Goal: Information Seeking & Learning: Learn about a topic

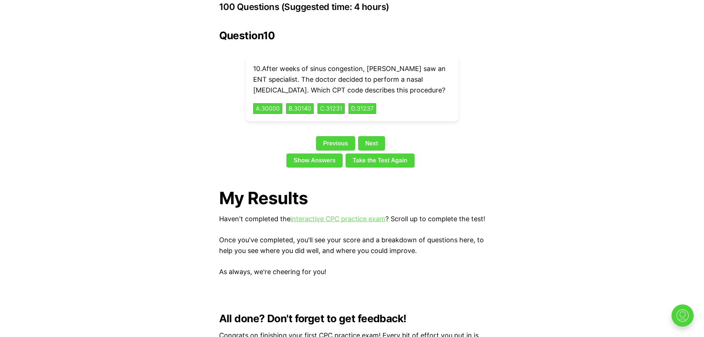
click at [345, 215] on link "interactive CPC practice exam" at bounding box center [337, 219] width 95 height 8
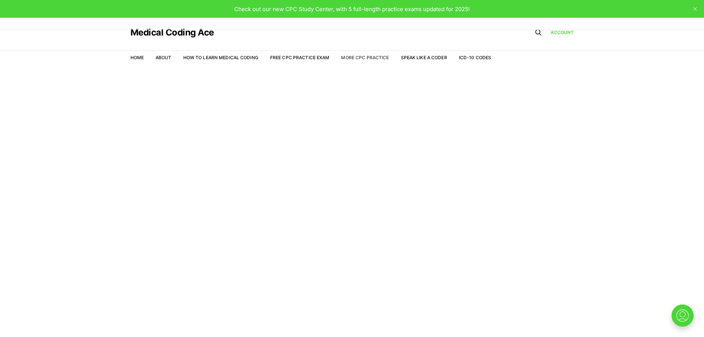
click at [361, 58] on link "More CPC Practice" at bounding box center [365, 58] width 48 height 6
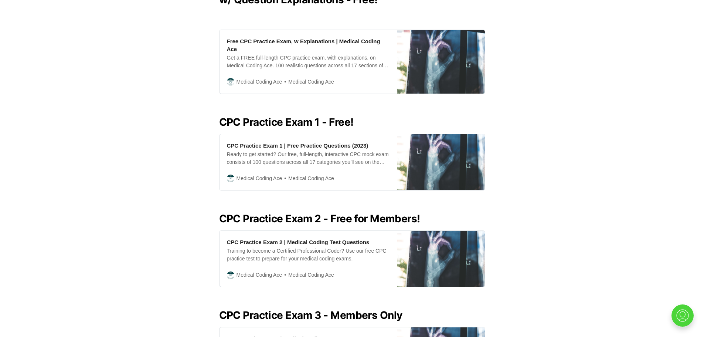
scroll to position [242, 0]
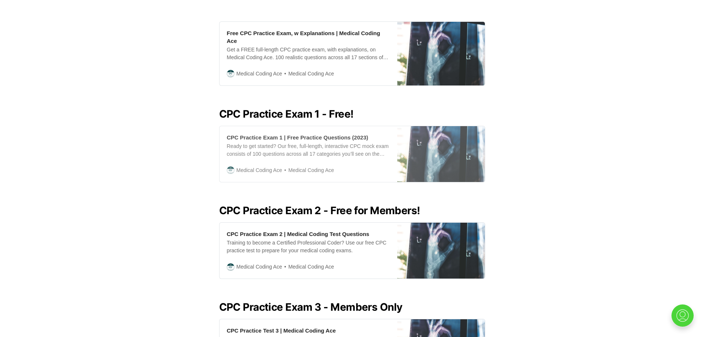
click at [329, 133] on div "CPC Practice Exam 1 | Free Practice Questions (2023)" at bounding box center [297, 137] width 141 height 8
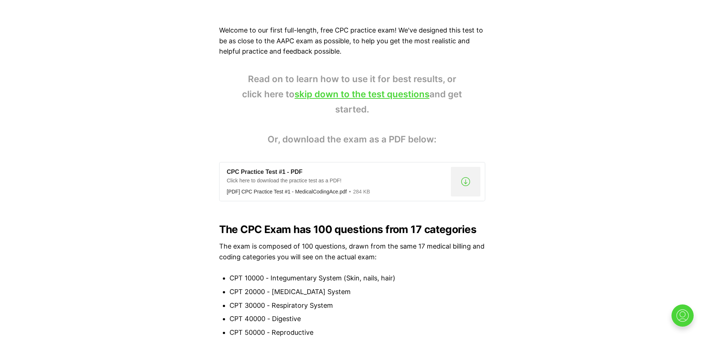
scroll to position [497, 0]
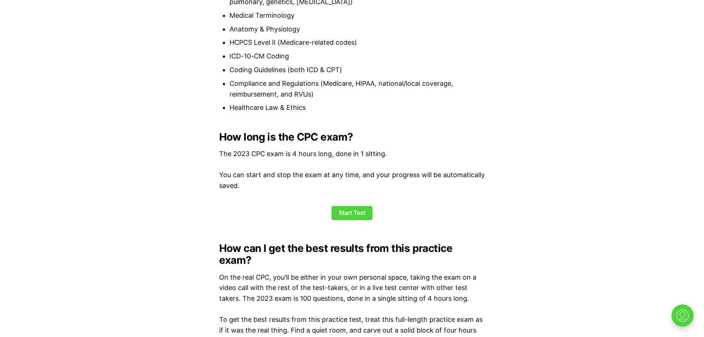
scroll to position [909, 0]
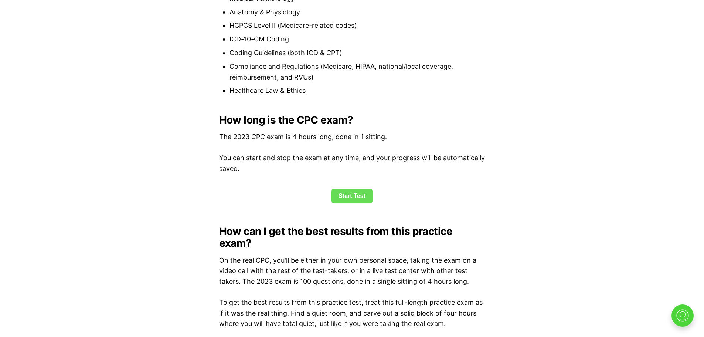
click at [348, 192] on link "Start Test" at bounding box center [351, 196] width 41 height 14
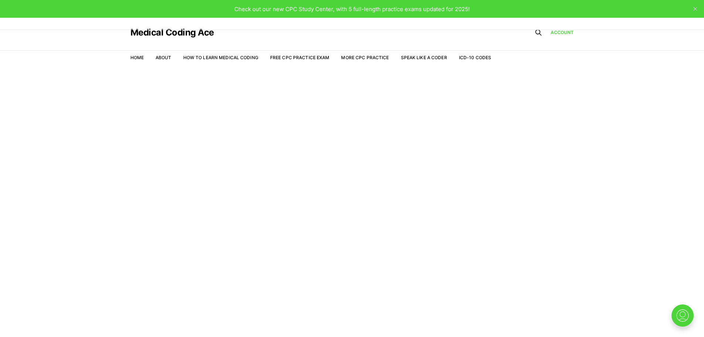
click at [458, 104] on article "Welcome to the Study Center - Student Plan" at bounding box center [352, 105] width 704 height 15
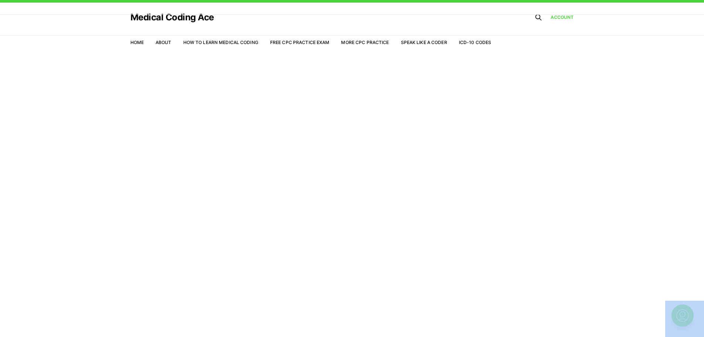
scroll to position [10, 0]
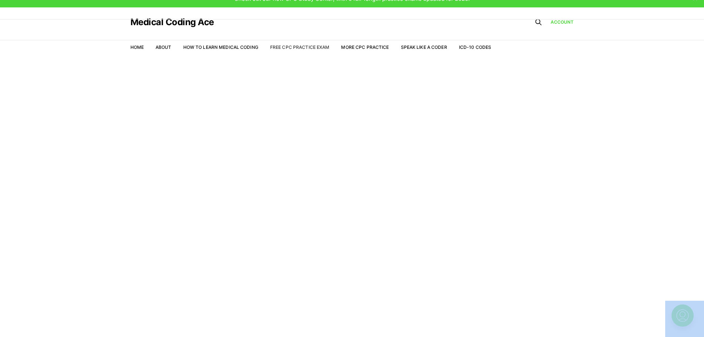
click at [307, 45] on link "Free CPC Practice Exam" at bounding box center [299, 47] width 59 height 6
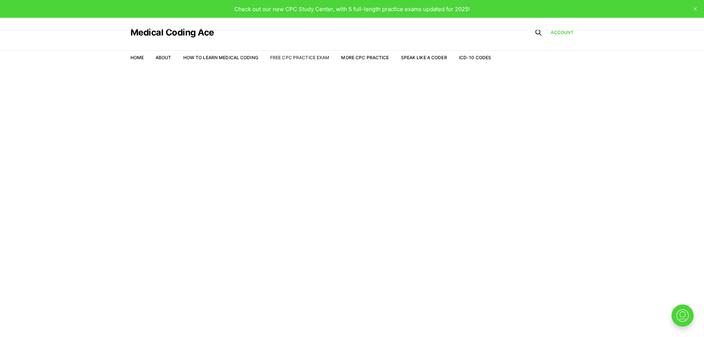
click at [294, 57] on link "Free CPC Practice Exam" at bounding box center [299, 58] width 59 height 6
click at [559, 30] on link "Account" at bounding box center [561, 32] width 23 height 7
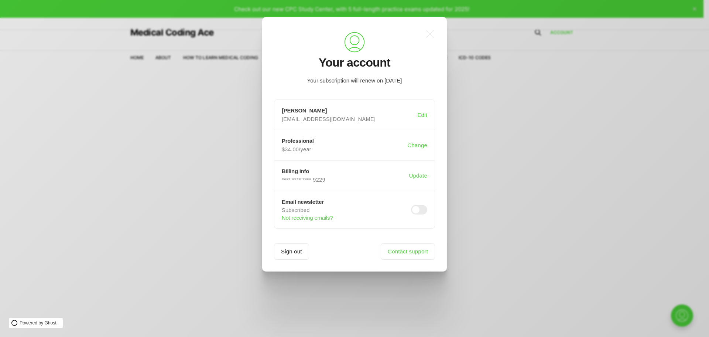
click at [505, 139] on div ".a{fill:none;stroke:currentColor;stroke-linecap:round;stroke-linejoin:round;str…" at bounding box center [360, 168] width 720 height 337
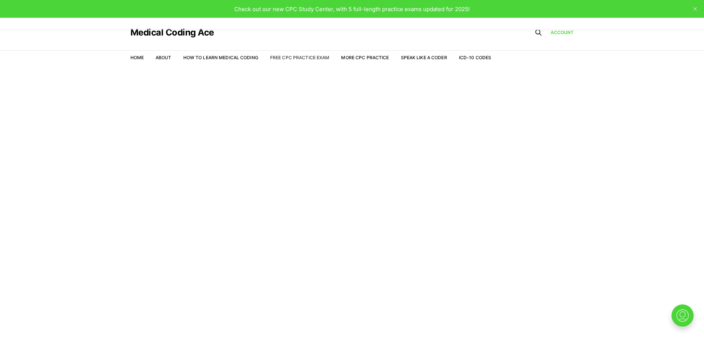
click at [307, 58] on link "Free CPC Practice Exam" at bounding box center [299, 58] width 59 height 6
click at [685, 315] on img at bounding box center [682, 315] width 24 height 24
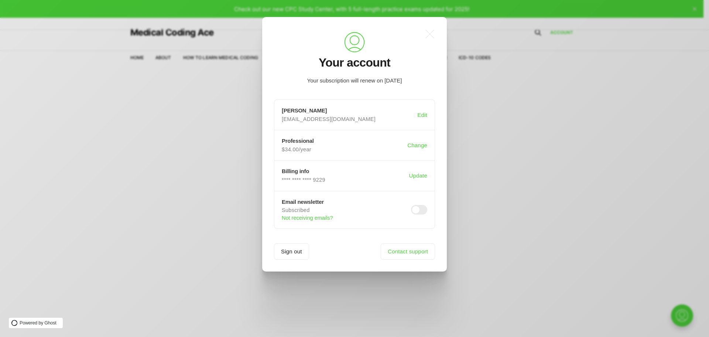
click at [685, 315] on div ".a{fill:none;stroke:currentColor;stroke-linecap:round;stroke-linejoin:round;str…" at bounding box center [360, 168] width 720 height 337
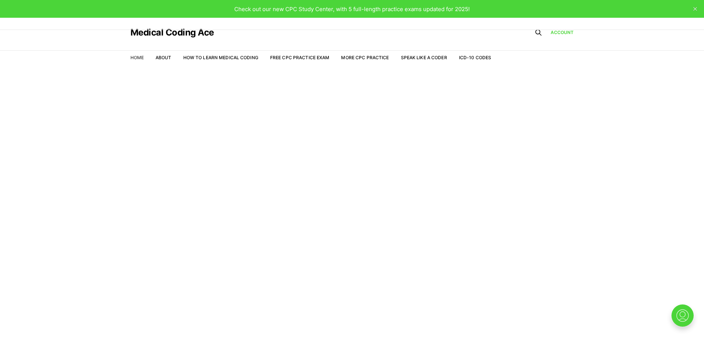
click at [137, 59] on link "Home" at bounding box center [136, 58] width 13 height 6
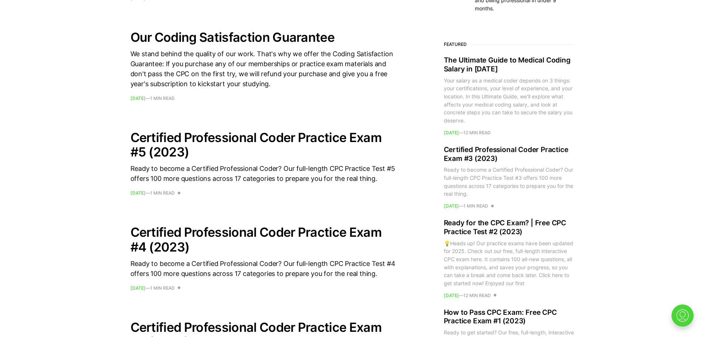
scroll to position [530, 0]
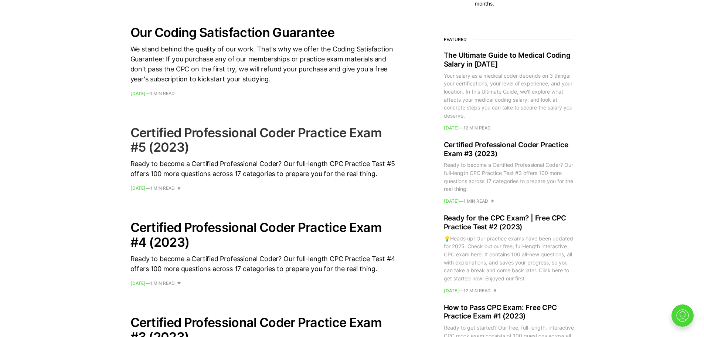
click at [257, 132] on h2 "Certified Professional Coder Practice Exam #5 (2023)" at bounding box center [263, 139] width 266 height 29
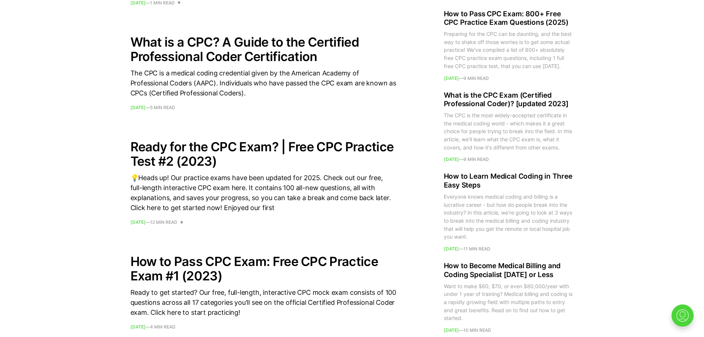
scroll to position [945, 0]
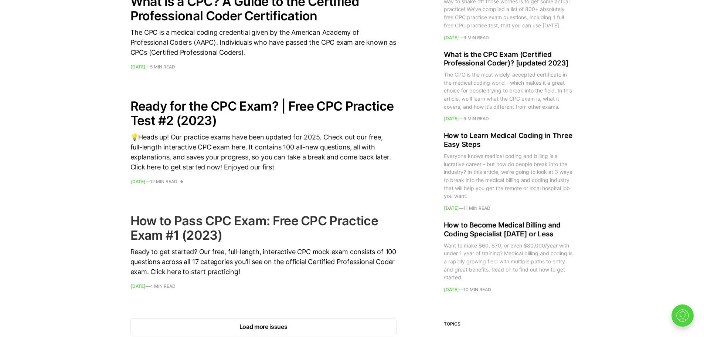
click at [246, 220] on h2 "How to Pass CPC Exam: Free CPC Practice Exam #1 (2023)" at bounding box center [263, 227] width 266 height 29
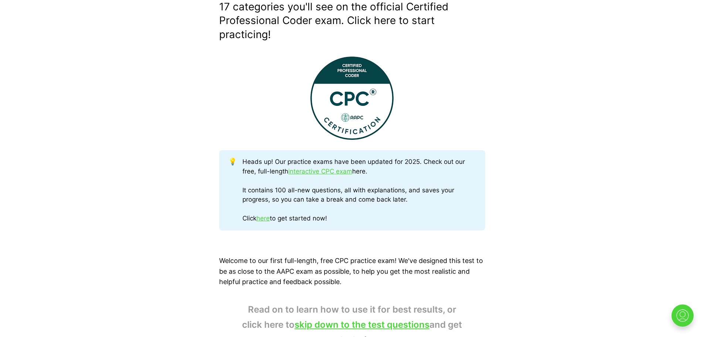
scroll to position [361, 0]
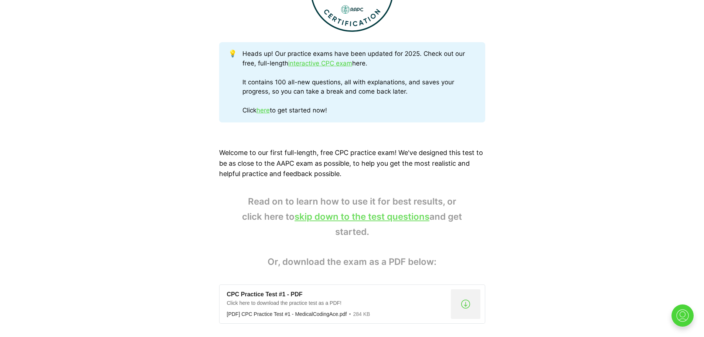
click at [356, 218] on link "skip down to the test questions" at bounding box center [361, 216] width 135 height 11
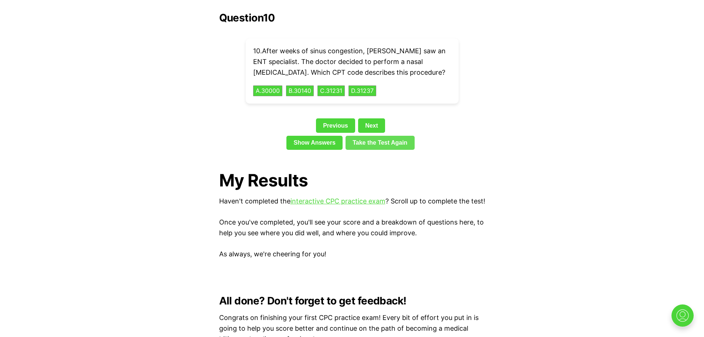
click at [383, 136] on link "Take the Test Again" at bounding box center [379, 143] width 69 height 14
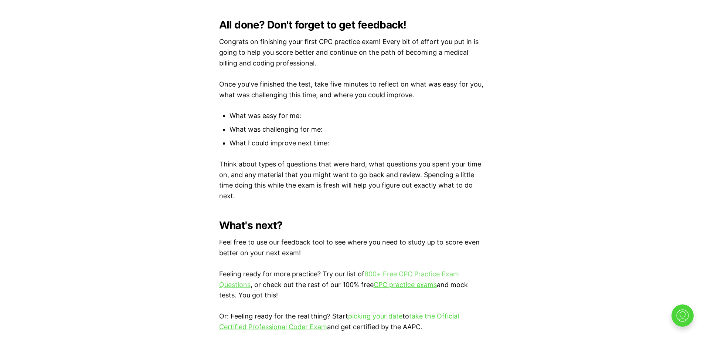
click at [401, 271] on link "800+ Free CPC Practice Exam Questions" at bounding box center [339, 279] width 240 height 18
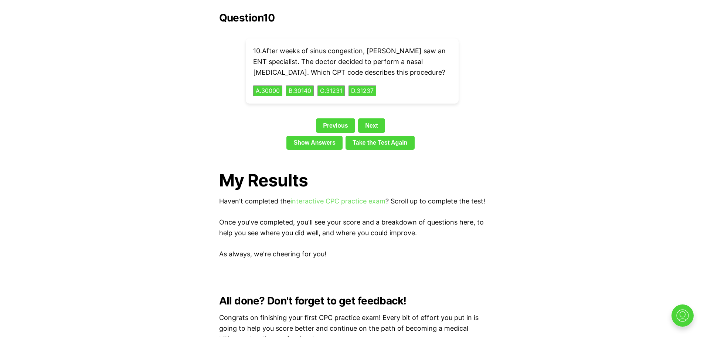
click at [341, 197] on link "interactive CPC practice exam" at bounding box center [337, 201] width 95 height 8
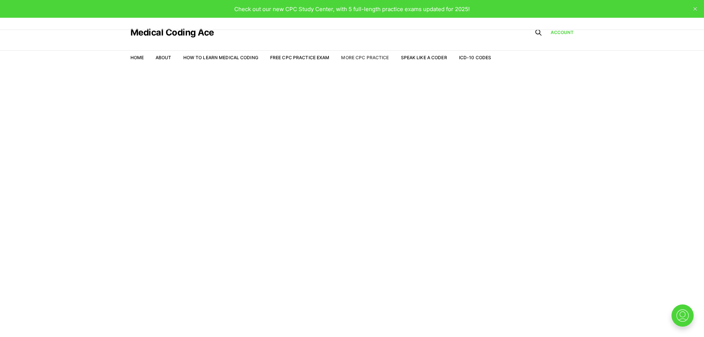
click at [348, 60] on link "More CPC Practice" at bounding box center [365, 58] width 48 height 6
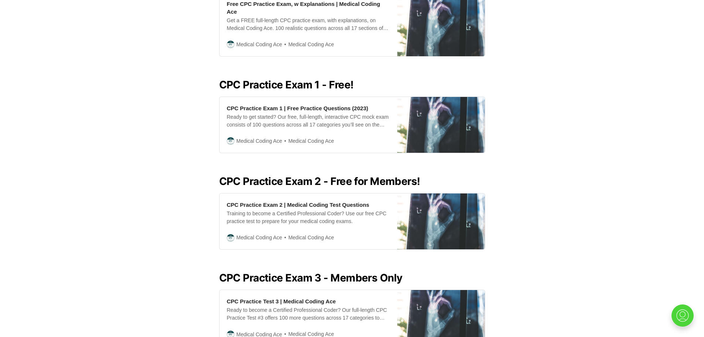
scroll to position [272, 0]
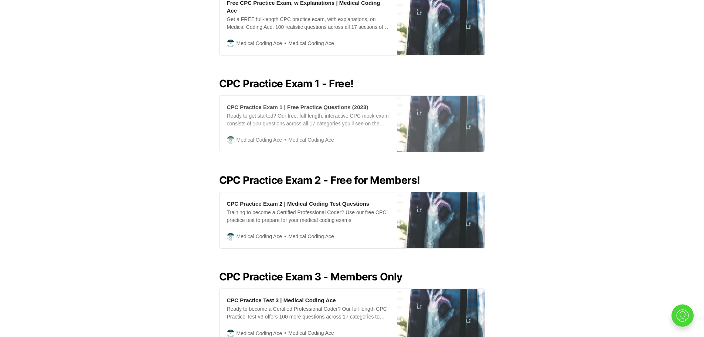
click at [303, 103] on div "CPC Practice Exam 1 | Free Practice Questions (2023)" at bounding box center [297, 107] width 141 height 8
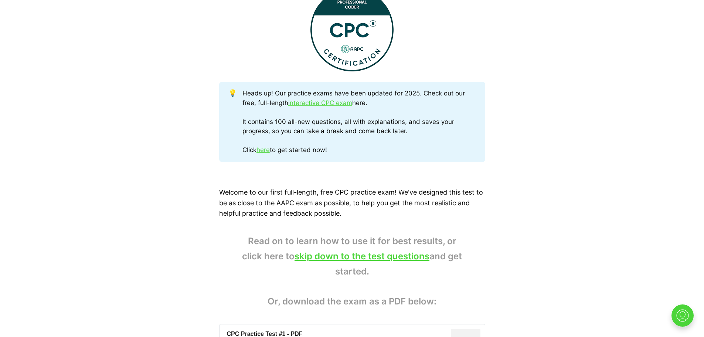
scroll to position [358, 0]
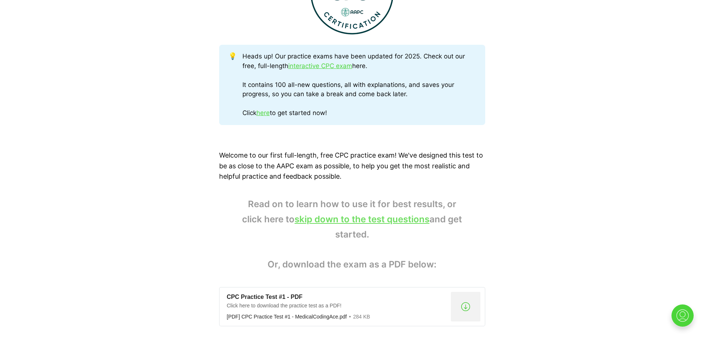
click at [354, 220] on link "skip down to the test questions" at bounding box center [361, 219] width 135 height 11
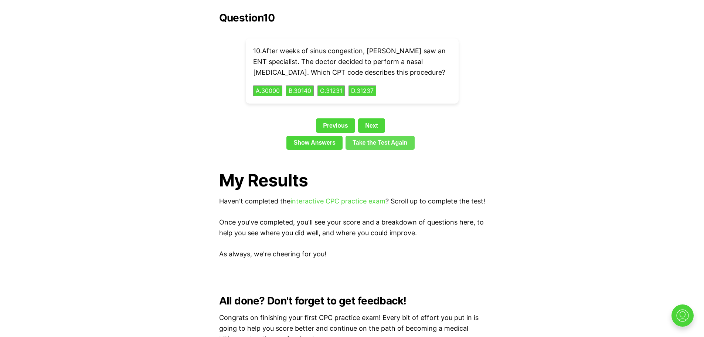
click at [372, 136] on link "Take the Test Again" at bounding box center [379, 143] width 69 height 14
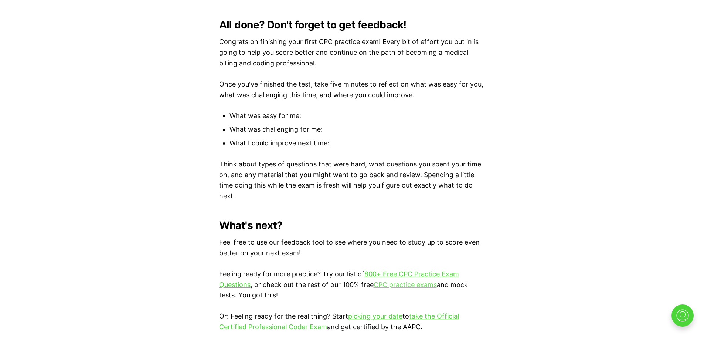
click at [390, 281] on link "CPC practice exams" at bounding box center [404, 284] width 63 height 8
click at [389, 280] on link "CPC practice exams" at bounding box center [404, 284] width 63 height 8
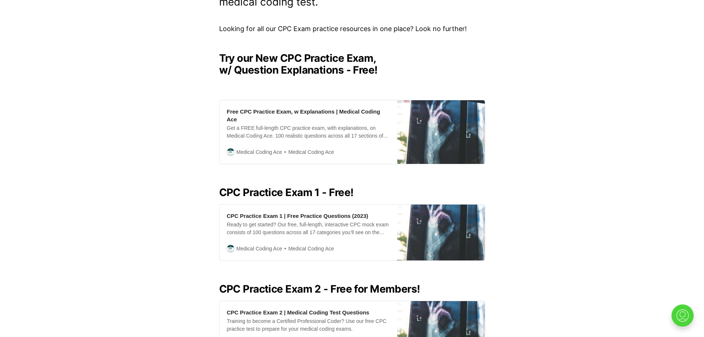
scroll to position [167, 0]
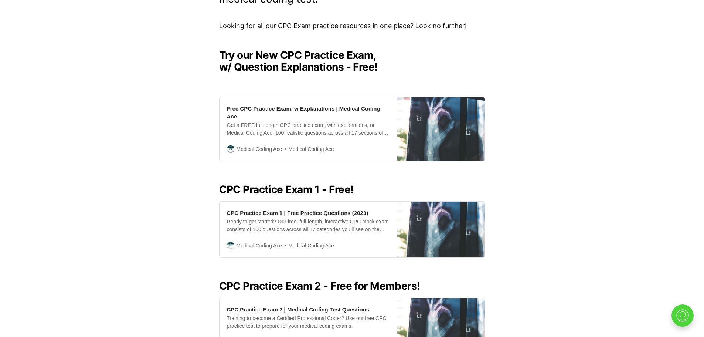
click at [287, 186] on h2 "CPC Practice Exam 1 - Free!" at bounding box center [352, 189] width 266 height 12
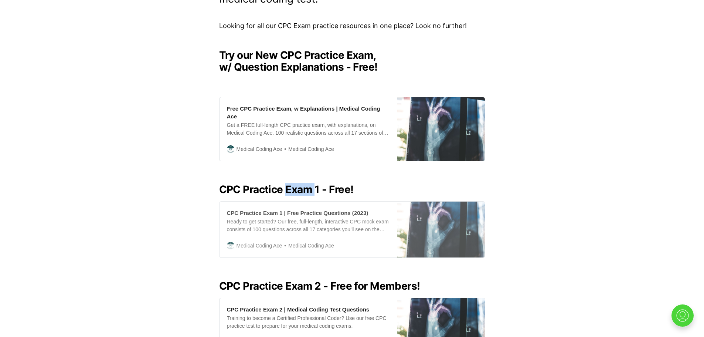
click at [246, 209] on div "CPC Practice Exam 1 | Free Practice Questions (2023)" at bounding box center [297, 213] width 141 height 8
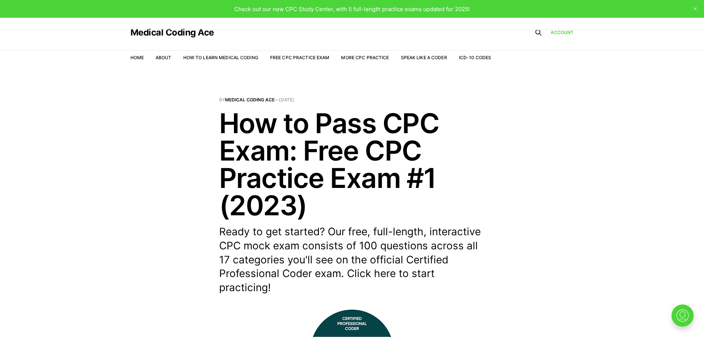
drag, startPoint x: 703, startPoint y: 20, endPoint x: 705, endPoint y: 43, distance: 23.0
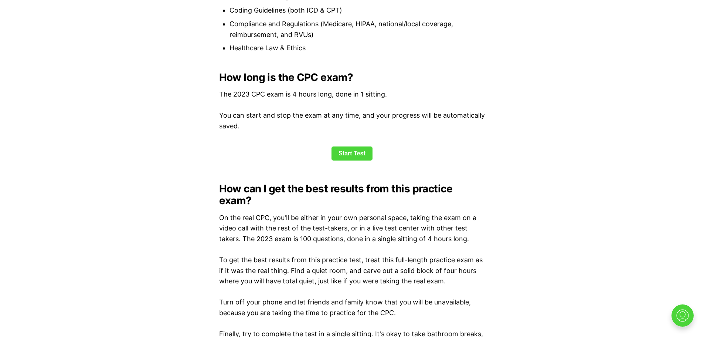
scroll to position [1005, 0]
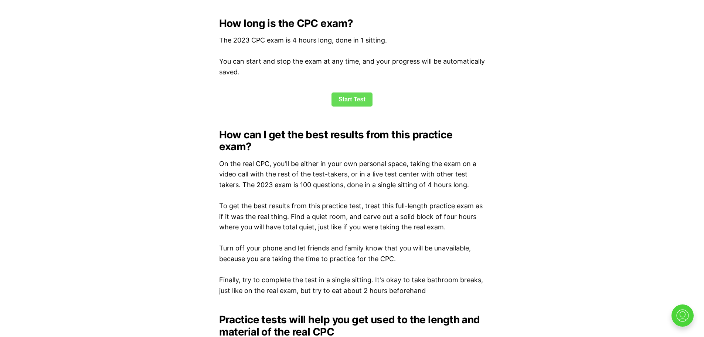
click at [354, 100] on link "Start Test" at bounding box center [351, 99] width 41 height 14
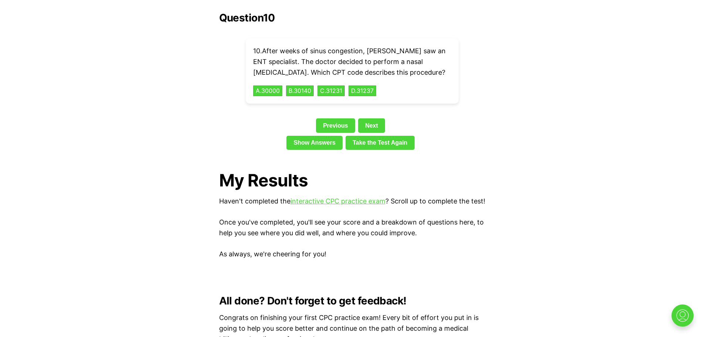
click at [354, 100] on div "Question 10 10 . After weeks of sinus congestion, Olivia saw an ENT specialist.…" at bounding box center [352, 82] width 266 height 141
click at [373, 136] on link "Take the Test Again" at bounding box center [379, 143] width 69 height 14
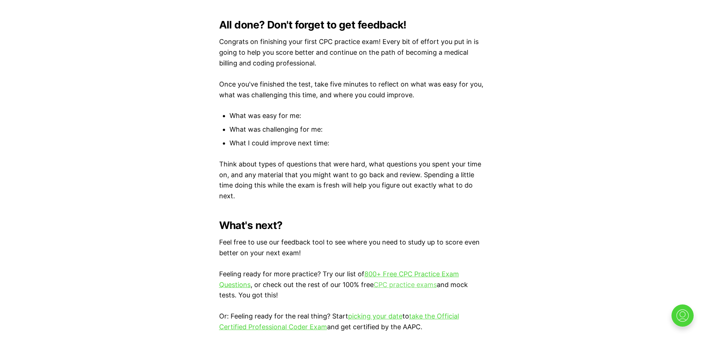
click at [398, 283] on link "CPC practice exams" at bounding box center [404, 284] width 63 height 8
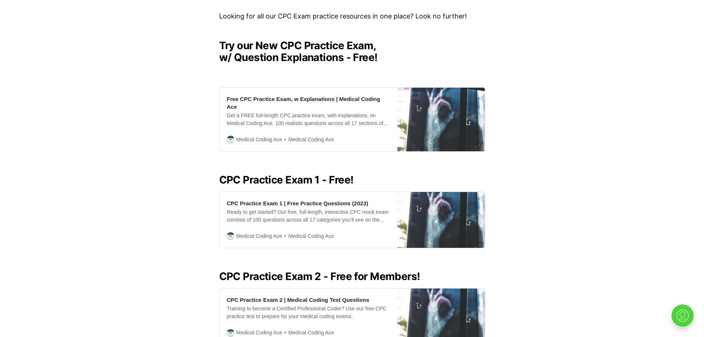
scroll to position [177, 0]
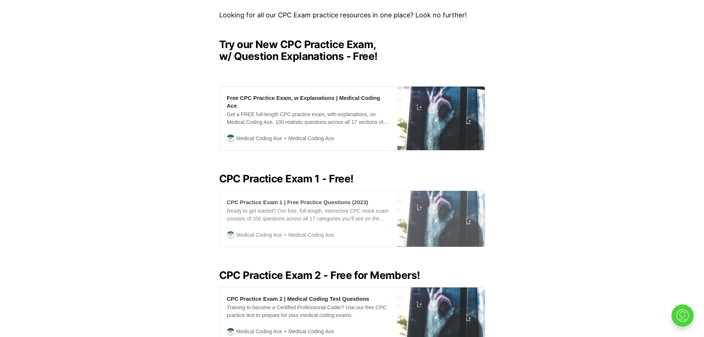
click at [292, 198] on div "CPC Practice Exam 1 | Free Practice Questions (2023)" at bounding box center [297, 202] width 141 height 8
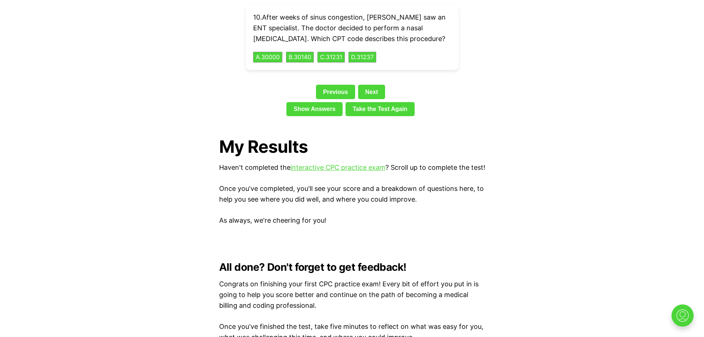
scroll to position [1729, 0]
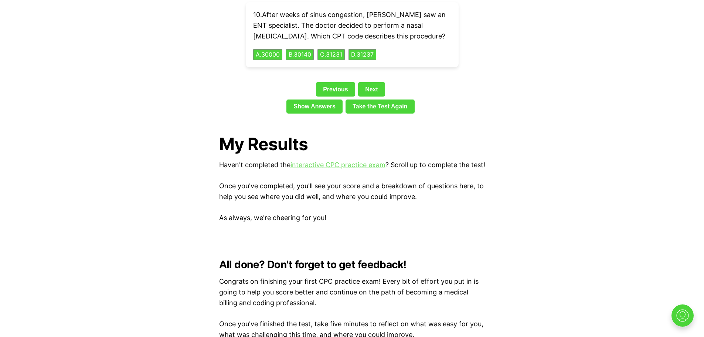
click at [318, 161] on link "interactive CPC practice exam" at bounding box center [337, 165] width 95 height 8
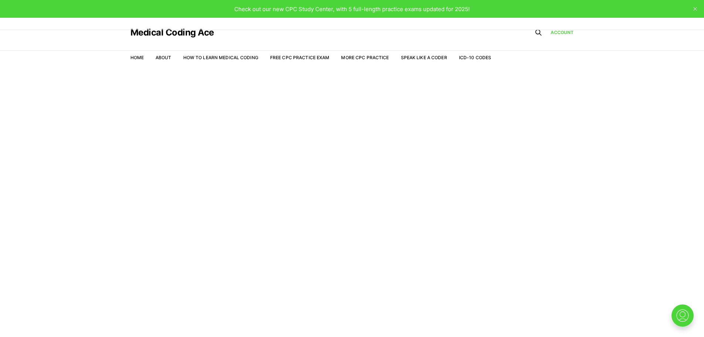
click at [309, 10] on span "Check out our new CPC Study Center, with 5 full-length practice exams updated f…" at bounding box center [351, 9] width 235 height 7
click at [344, 58] on link "More CPC Practice" at bounding box center [365, 58] width 48 height 6
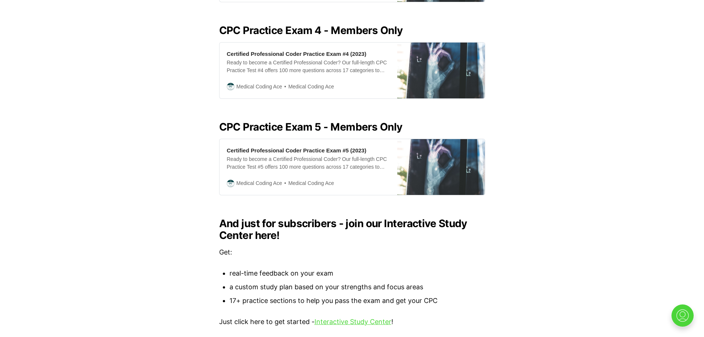
scroll to position [616, 0]
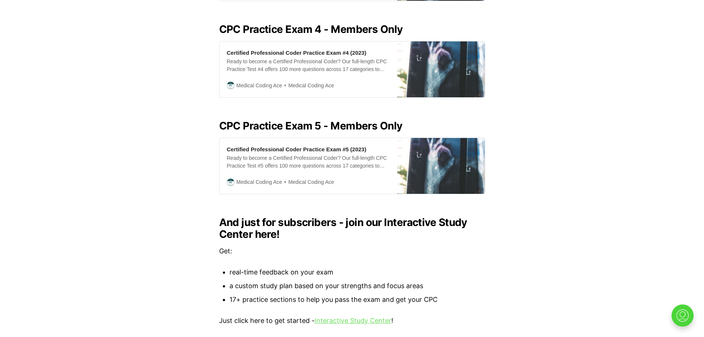
click at [345, 316] on link "Interactive Study Center" at bounding box center [352, 320] width 77 height 8
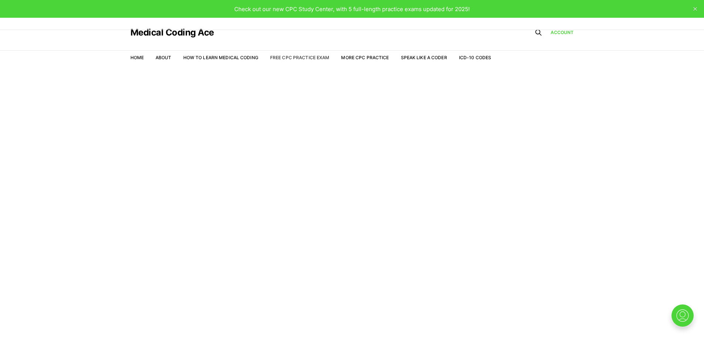
click at [308, 57] on link "Free CPC Practice Exam" at bounding box center [299, 58] width 59 height 6
click at [686, 318] on img at bounding box center [682, 315] width 24 height 24
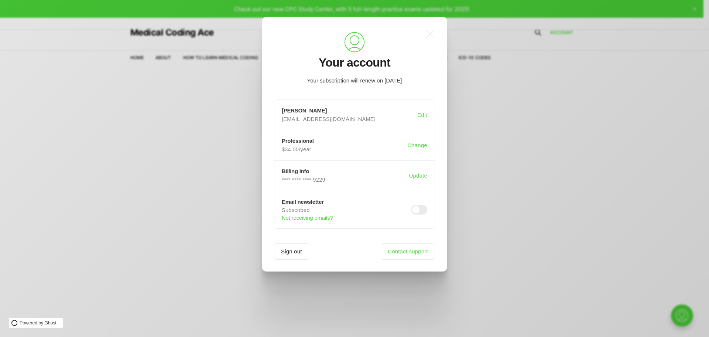
click at [175, 243] on div ".a{fill:none;stroke:currentColor;stroke-linecap:round;stroke-linejoin:round;str…" at bounding box center [360, 168] width 720 height 337
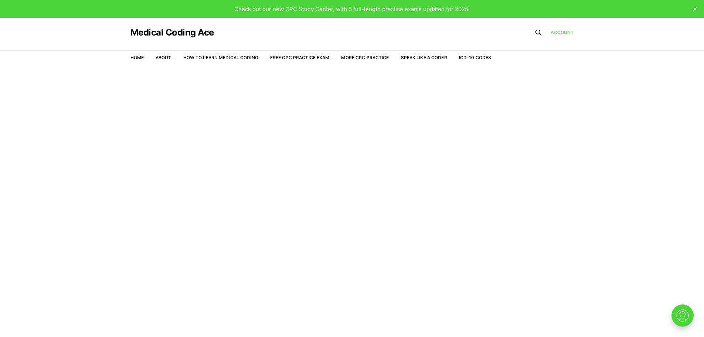
click at [555, 30] on link "Account" at bounding box center [561, 32] width 23 height 7
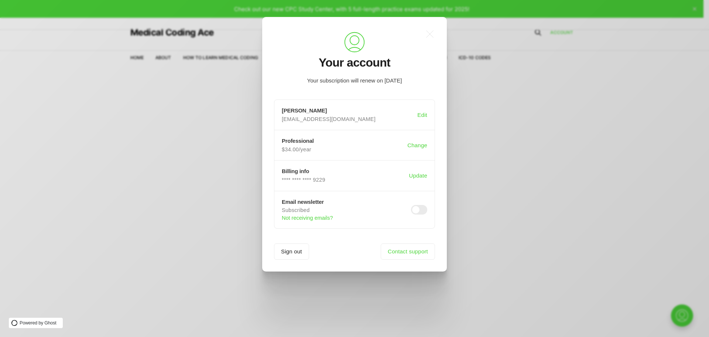
click at [555, 30] on div ".a{fill:none;stroke:currentColor;stroke-linecap:round;stroke-linejoin:round;str…" at bounding box center [360, 168] width 720 height 337
click at [555, 30] on link "Account" at bounding box center [561, 32] width 23 height 7
click at [215, 202] on div ".a{fill:none;stroke:currentColor;stroke-linecap:round;stroke-linejoin:round;str…" at bounding box center [360, 168] width 720 height 337
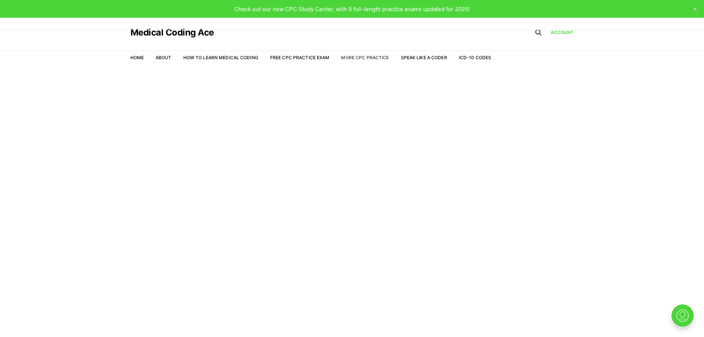
click at [365, 58] on link "More CPC Practice" at bounding box center [365, 58] width 48 height 6
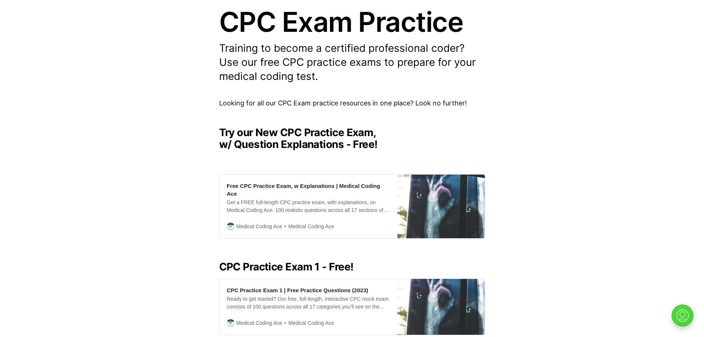
scroll to position [99, 0]
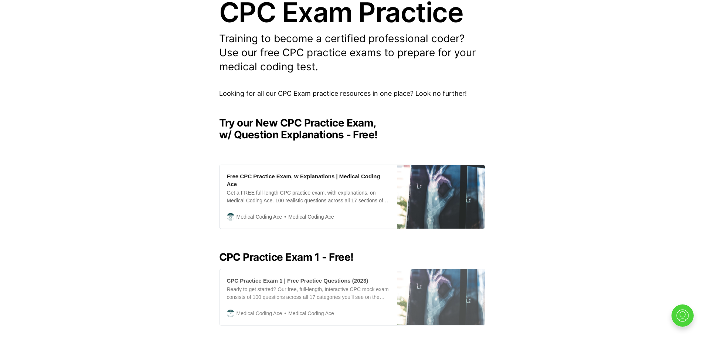
click at [283, 276] on div "CPC Practice Exam 1 | Free Practice Questions (2023)" at bounding box center [297, 280] width 141 height 8
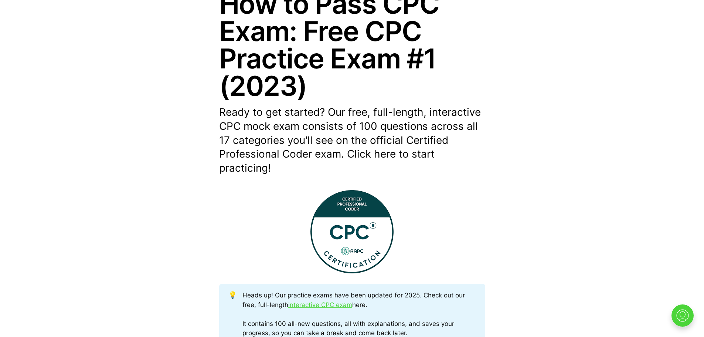
scroll to position [236, 0]
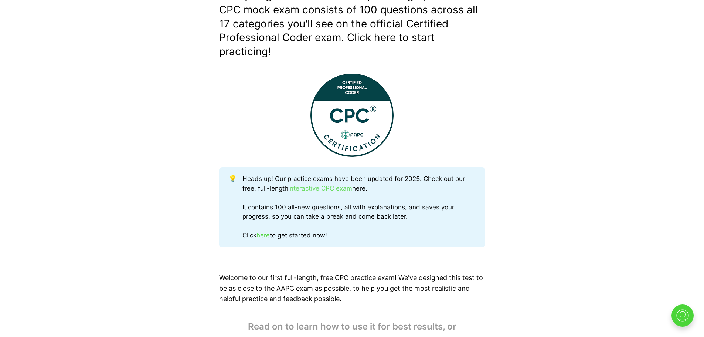
click at [313, 189] on link "interactive CPC exam" at bounding box center [320, 187] width 64 height 7
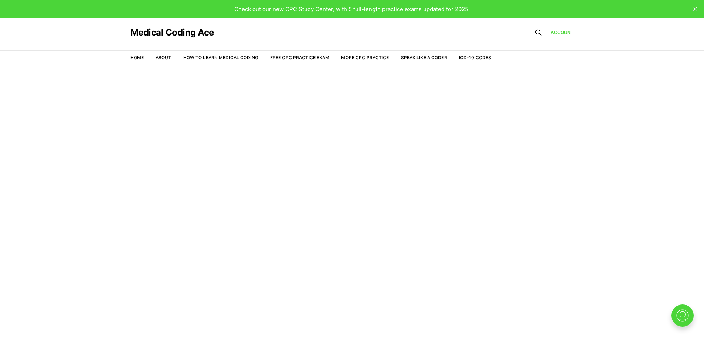
click at [360, 11] on span "Check out our new CPC Study Center, with 5 full-length practice exams updated f…" at bounding box center [351, 9] width 235 height 7
click at [367, 57] on link "More CPC Practice" at bounding box center [365, 58] width 48 height 6
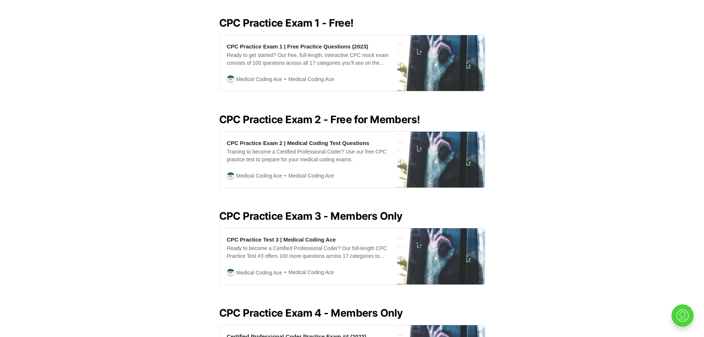
scroll to position [340, 0]
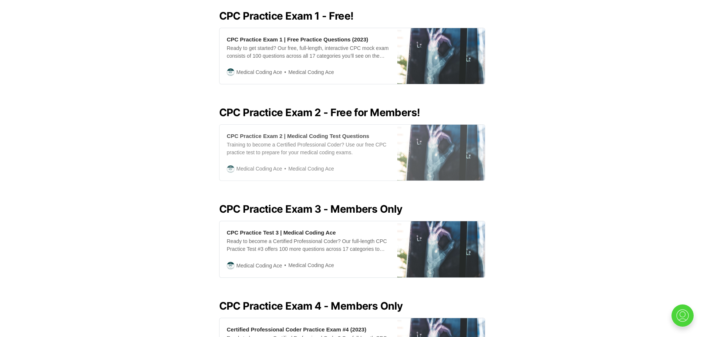
click at [307, 132] on div "CPC Practice Exam 2 | Medical Coding Test Questions" at bounding box center [298, 136] width 143 height 8
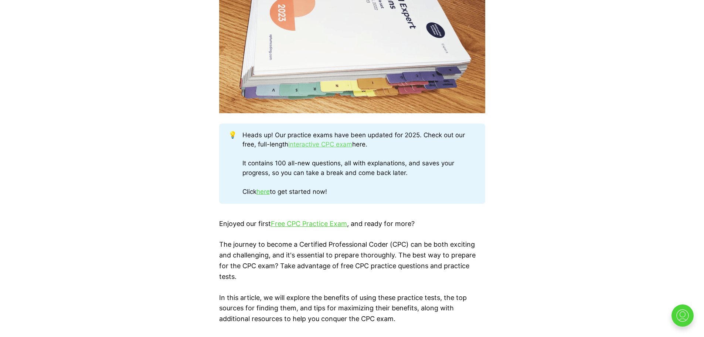
click at [317, 145] on link "interactive CPC exam" at bounding box center [320, 143] width 64 height 7
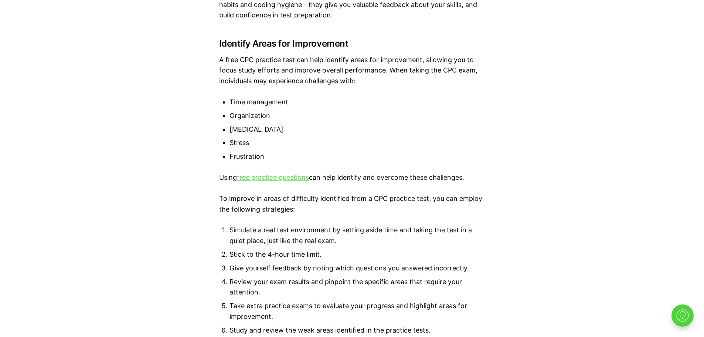
scroll to position [1632, 0]
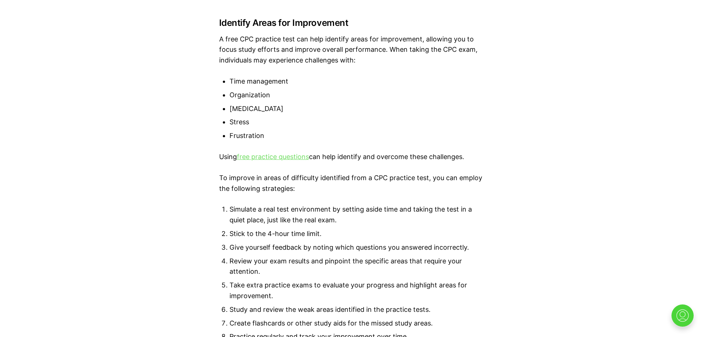
click at [276, 158] on link "free practice questions" at bounding box center [273, 157] width 72 height 8
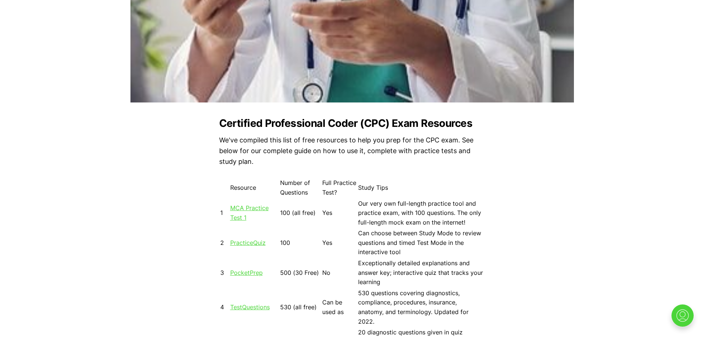
scroll to position [590, 0]
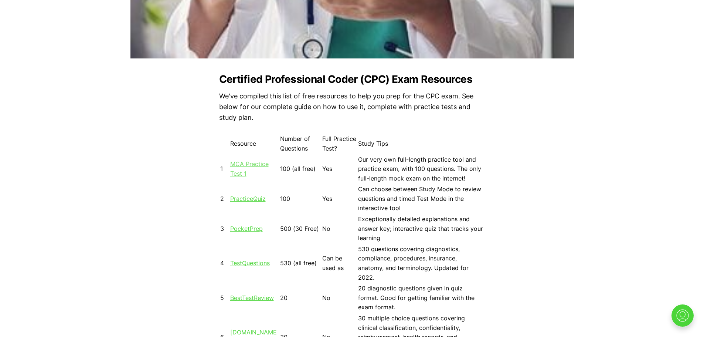
click at [235, 164] on link "MCA Practice Test 1" at bounding box center [249, 168] width 38 height 17
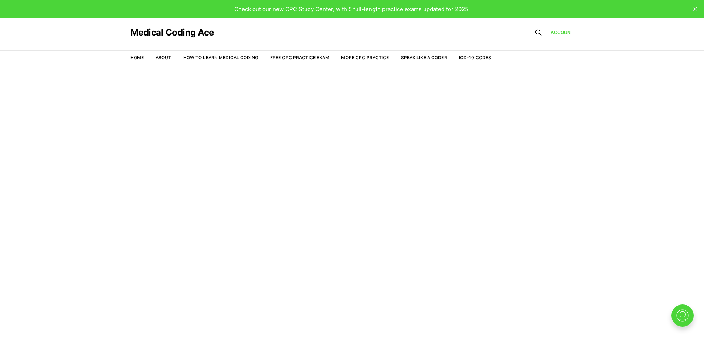
click at [325, 109] on article "Welcome to the Study Center - Student Plan" at bounding box center [352, 105] width 704 height 15
click at [679, 30] on header "Medical Coding Ace Home About How to Learn Medical Coding Free CPC Practice Exa…" at bounding box center [352, 43] width 704 height 50
click at [443, 8] on span "Check out our new CPC Study Center, with 5 full-length practice exams updated f…" at bounding box center [351, 9] width 235 height 7
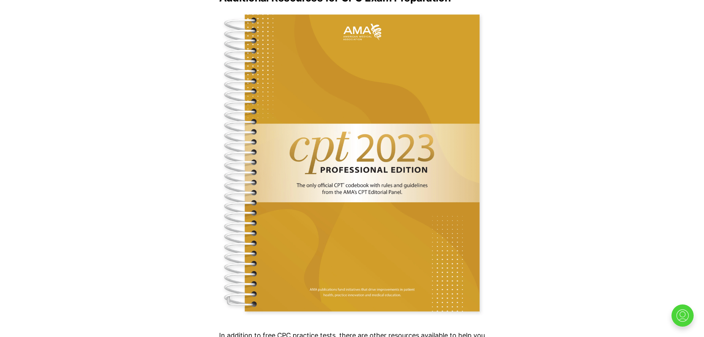
scroll to position [4608, 0]
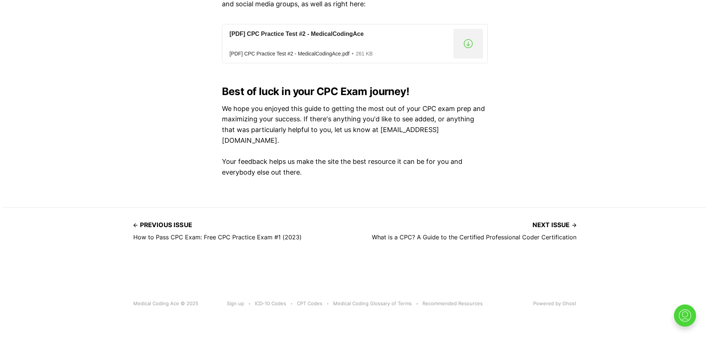
scroll to position [5606, 0]
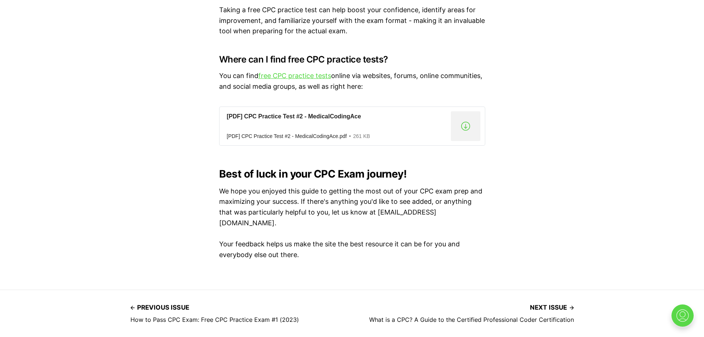
click at [693, 317] on div ".cls-1{fill:none;stroke:currentColor;stroke-linecap:round;stroke-linejoin:round…" at bounding box center [682, 315] width 22 height 22
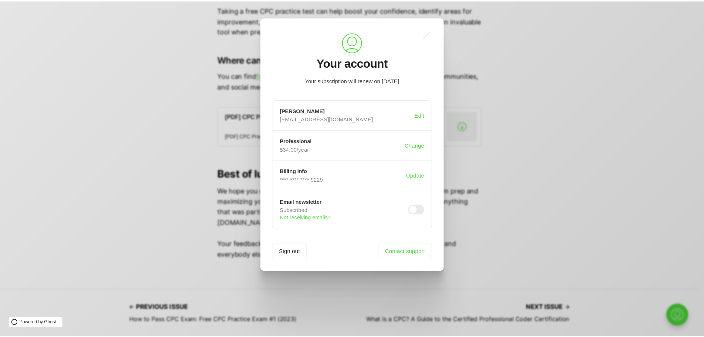
scroll to position [0, 0]
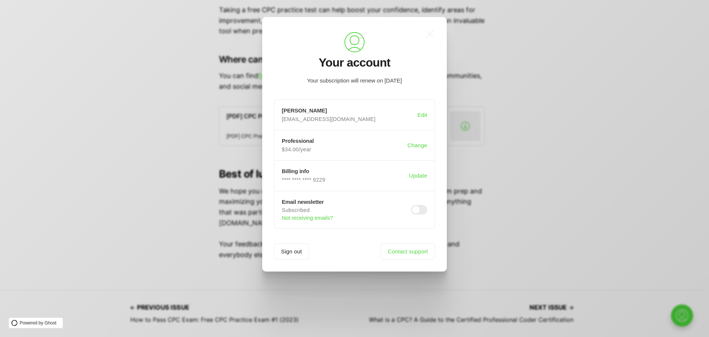
click at [86, 169] on div ".a{fill:none;stroke:currentColor;stroke-linecap:round;stroke-linejoin:round;str…" at bounding box center [360, 168] width 720 height 337
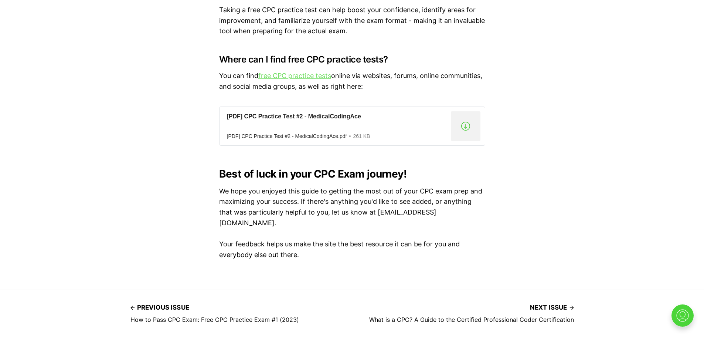
click at [277, 79] on link "free CPC practice tests" at bounding box center [294, 76] width 73 height 8
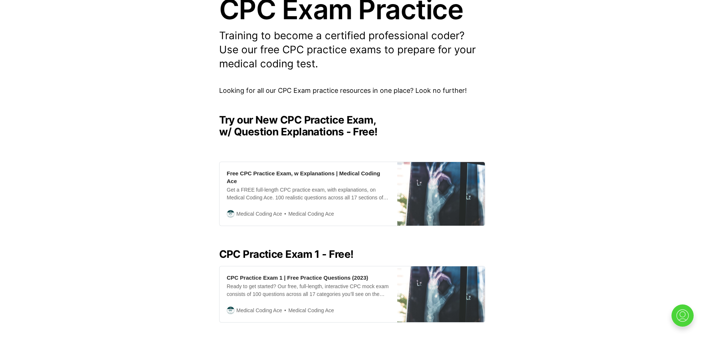
scroll to position [122, 0]
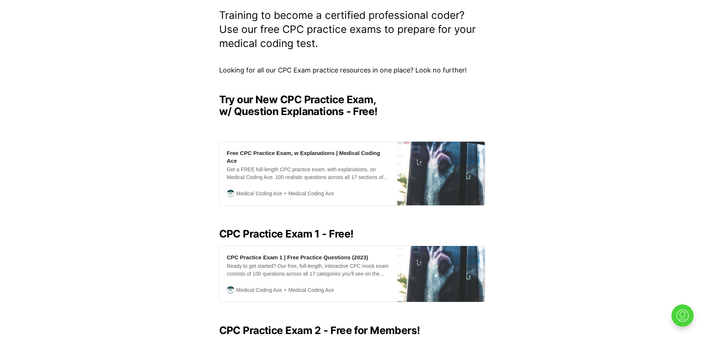
drag, startPoint x: 702, startPoint y: 90, endPoint x: 633, endPoint y: 136, distance: 83.6
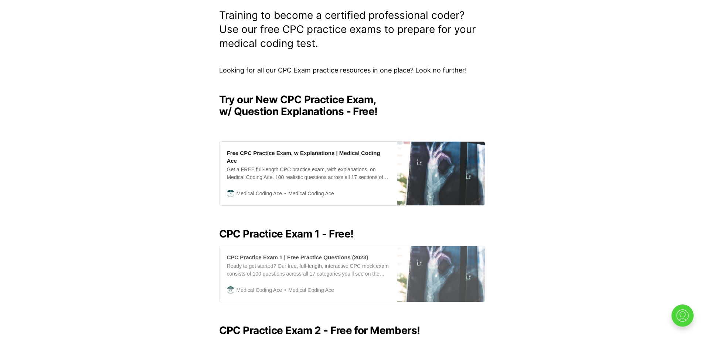
click at [282, 253] on div "CPC Practice Exam 1 | Free Practice Questions (2023)" at bounding box center [297, 257] width 141 height 8
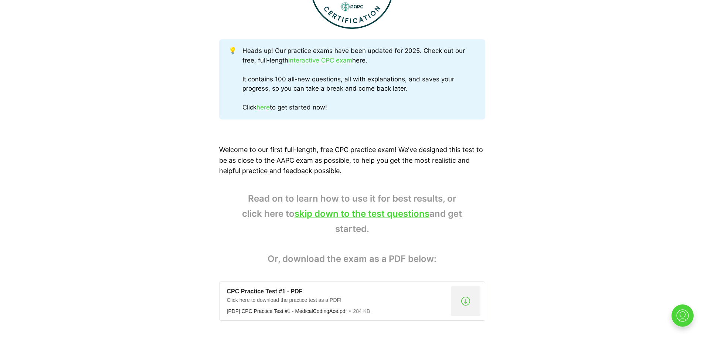
scroll to position [372, 0]
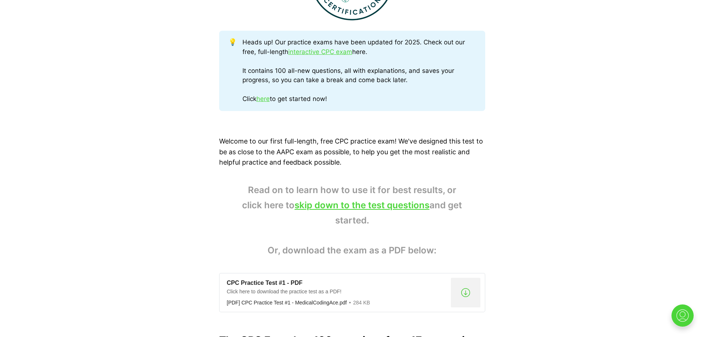
click at [260, 299] on div "[PDF] CPC Practice Test #1 - MedicalCodingAce.pdf" at bounding box center [287, 302] width 120 height 6
click at [464, 290] on div ".a{fill:none;stroke:currentColor;stroke-linecap:round;stroke-linejoin:round;str…" at bounding box center [466, 292] width 30 height 30
click at [294, 302] on div "[PDF] CPC Practice Test #1 - MedicalCodingAce.pdf" at bounding box center [287, 302] width 120 height 6
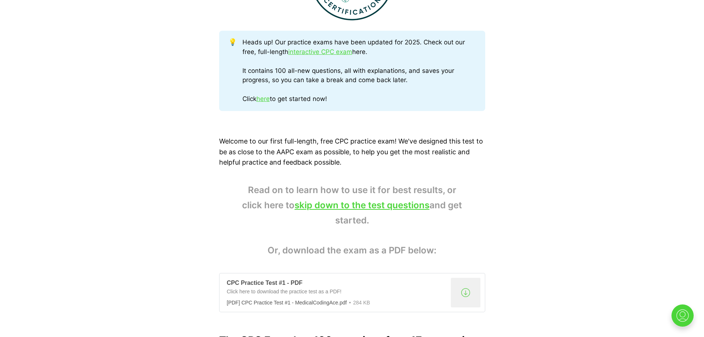
click at [231, 302] on div "[PDF] CPC Practice Test #1 - MedicalCodingAce.pdf" at bounding box center [287, 302] width 120 height 6
